Goal: Task Accomplishment & Management: Manage account settings

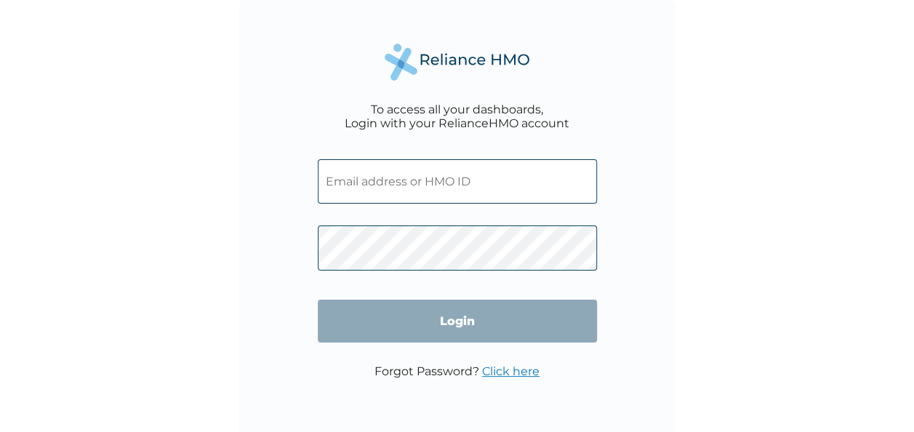
type input "AAU/10023/A"
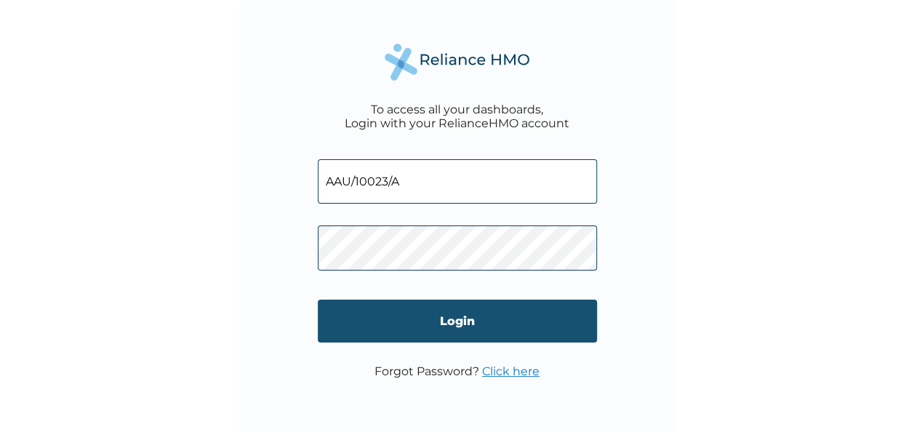
click at [462, 326] on input "Login" at bounding box center [457, 321] width 279 height 43
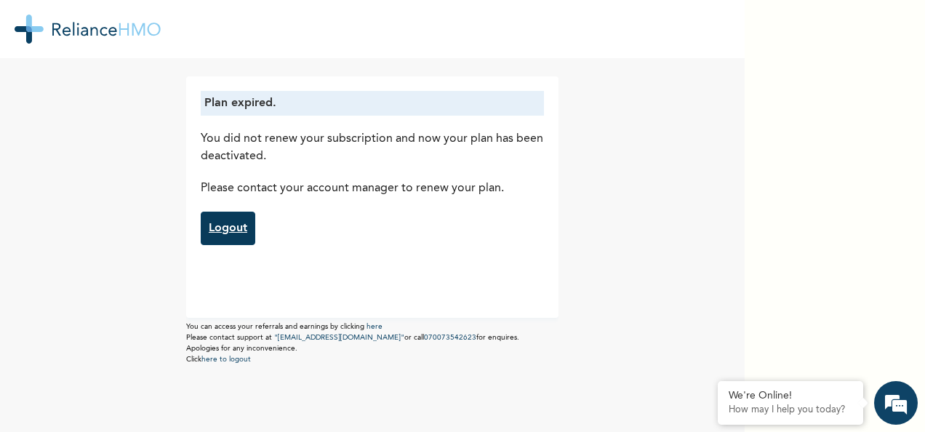
click at [232, 225] on link "Logout" at bounding box center [228, 228] width 55 height 33
